Goal: Task Accomplishment & Management: Use online tool/utility

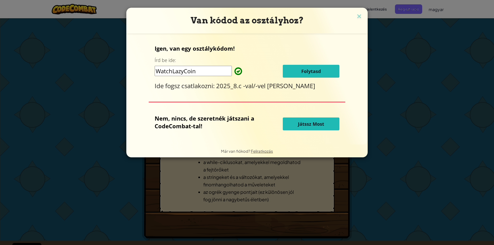
click at [323, 128] on button "Játssz Most" at bounding box center [311, 124] width 57 height 13
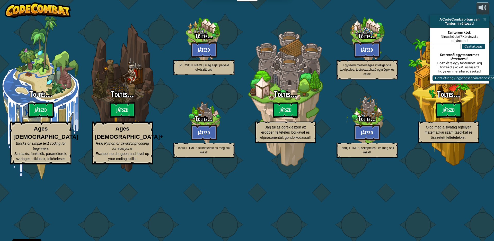
select select "hu"
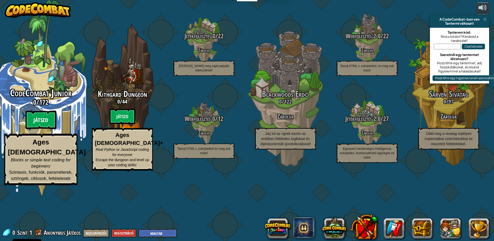
click at [37, 129] on btn "Játszd" at bounding box center [40, 120] width 31 height 19
select select "hu"
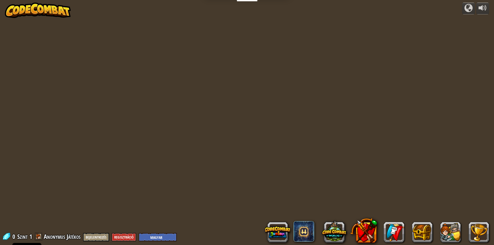
select select "hu"
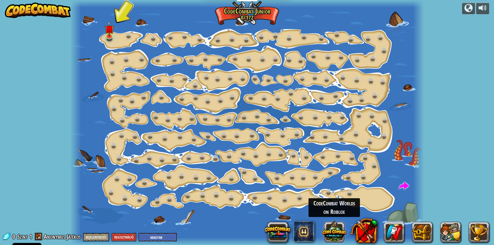
click at [339, 232] on button at bounding box center [334, 231] width 25 height 25
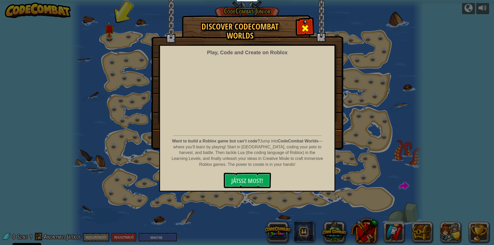
click at [303, 26] on span at bounding box center [305, 28] width 8 height 8
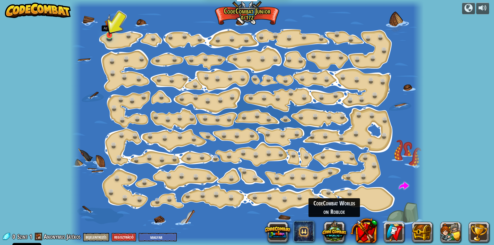
click at [106, 33] on img at bounding box center [109, 25] width 9 height 22
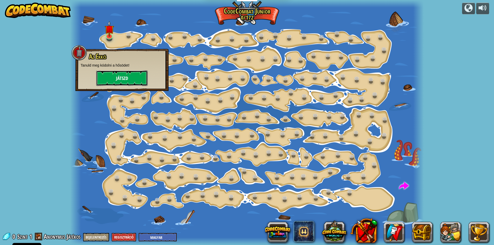
click at [118, 74] on button "Játszd" at bounding box center [121, 77] width 51 height 15
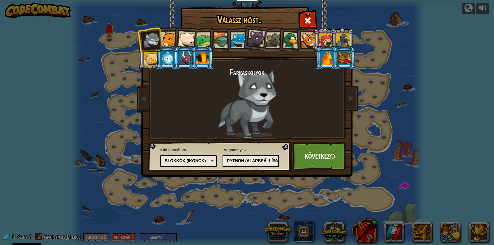
click at [330, 59] on div at bounding box center [327, 58] width 13 height 14
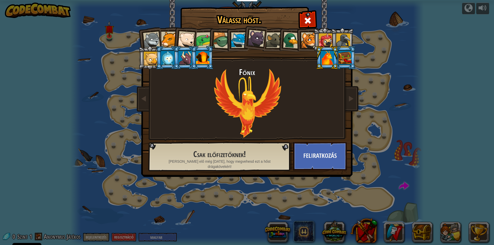
click at [325, 35] on div at bounding box center [326, 40] width 14 height 14
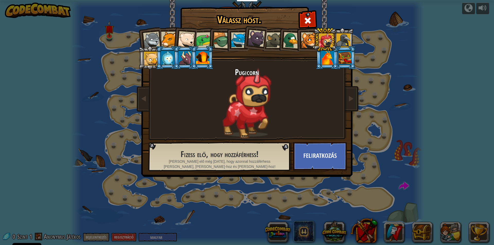
click at [205, 56] on div at bounding box center [202, 58] width 13 height 14
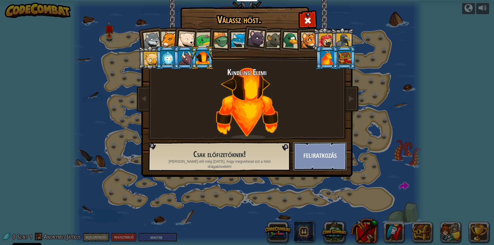
click at [320, 165] on button "Feliratkozás" at bounding box center [320, 156] width 54 height 28
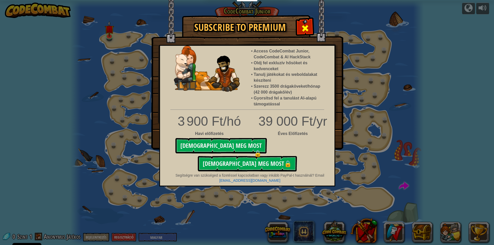
click at [306, 26] on span at bounding box center [305, 28] width 8 height 8
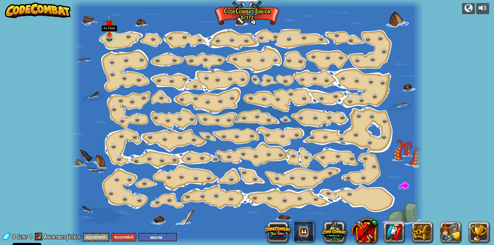
click at [108, 32] on img at bounding box center [109, 25] width 9 height 22
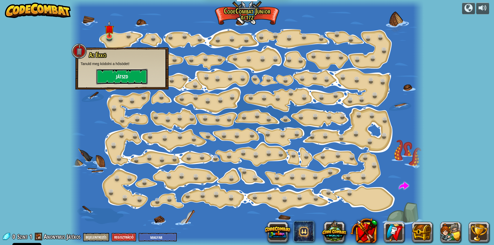
click at [113, 75] on button "Játszd" at bounding box center [121, 76] width 51 height 15
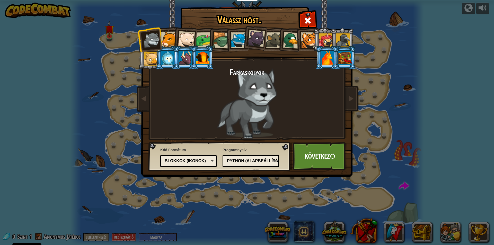
click at [153, 40] on div at bounding box center [151, 40] width 17 height 17
click at [324, 43] on div at bounding box center [326, 40] width 14 height 14
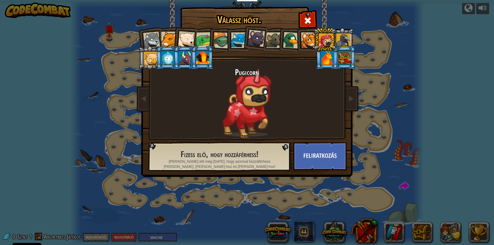
click at [303, 41] on div at bounding box center [309, 40] width 16 height 16
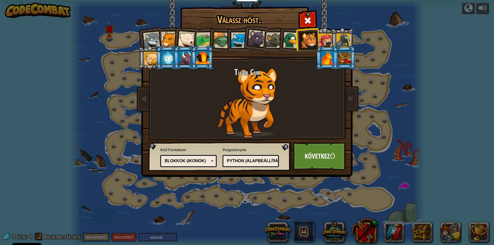
click at [327, 57] on div at bounding box center [327, 58] width 13 height 14
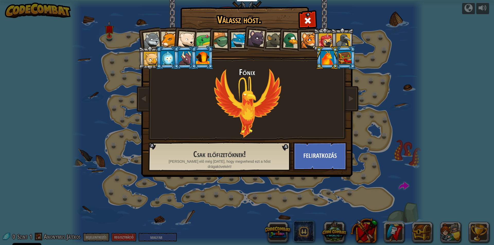
click at [202, 57] on div at bounding box center [202, 58] width 13 height 14
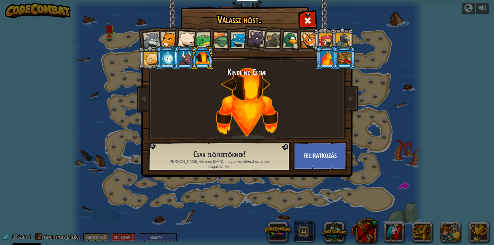
click at [199, 40] on div at bounding box center [204, 40] width 16 height 16
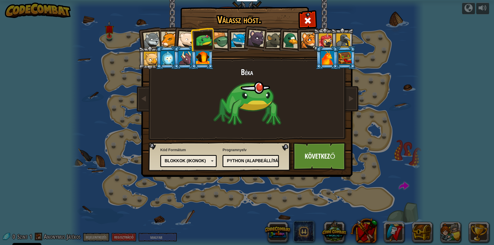
click at [186, 39] on div at bounding box center [186, 39] width 17 height 17
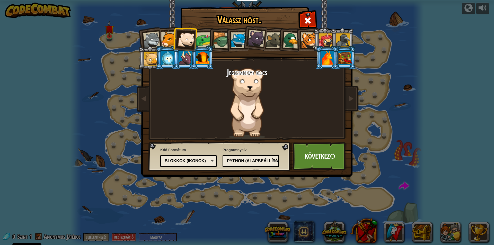
drag, startPoint x: 167, startPoint y: 40, endPoint x: 167, endPoint y: 46, distance: 5.9
click at [167, 46] on div at bounding box center [169, 40] width 16 height 16
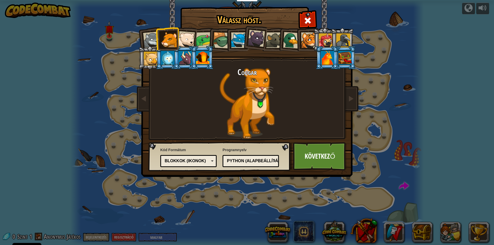
click at [174, 38] on div at bounding box center [169, 40] width 16 height 16
drag, startPoint x: 192, startPoint y: 35, endPoint x: 195, endPoint y: 36, distance: 3.7
click at [192, 36] on div at bounding box center [186, 39] width 17 height 17
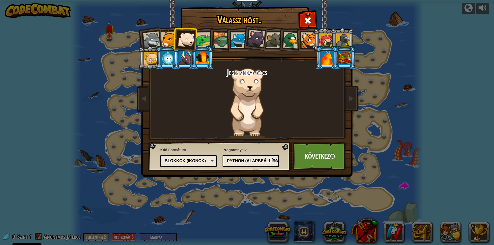
click at [205, 38] on div at bounding box center [204, 40] width 16 height 16
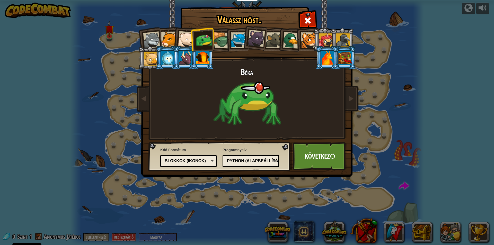
click at [219, 37] on div at bounding box center [221, 40] width 16 height 16
click at [238, 41] on div at bounding box center [239, 40] width 16 height 16
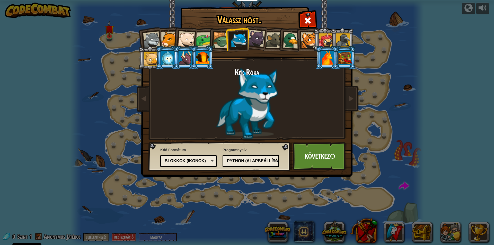
click at [307, 42] on div at bounding box center [309, 40] width 16 height 16
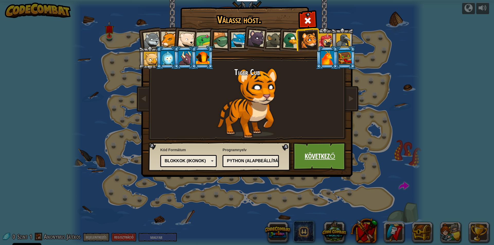
click at [320, 161] on link "Következő" at bounding box center [320, 156] width 54 height 28
